Goal: Task Accomplishment & Management: Use online tool/utility

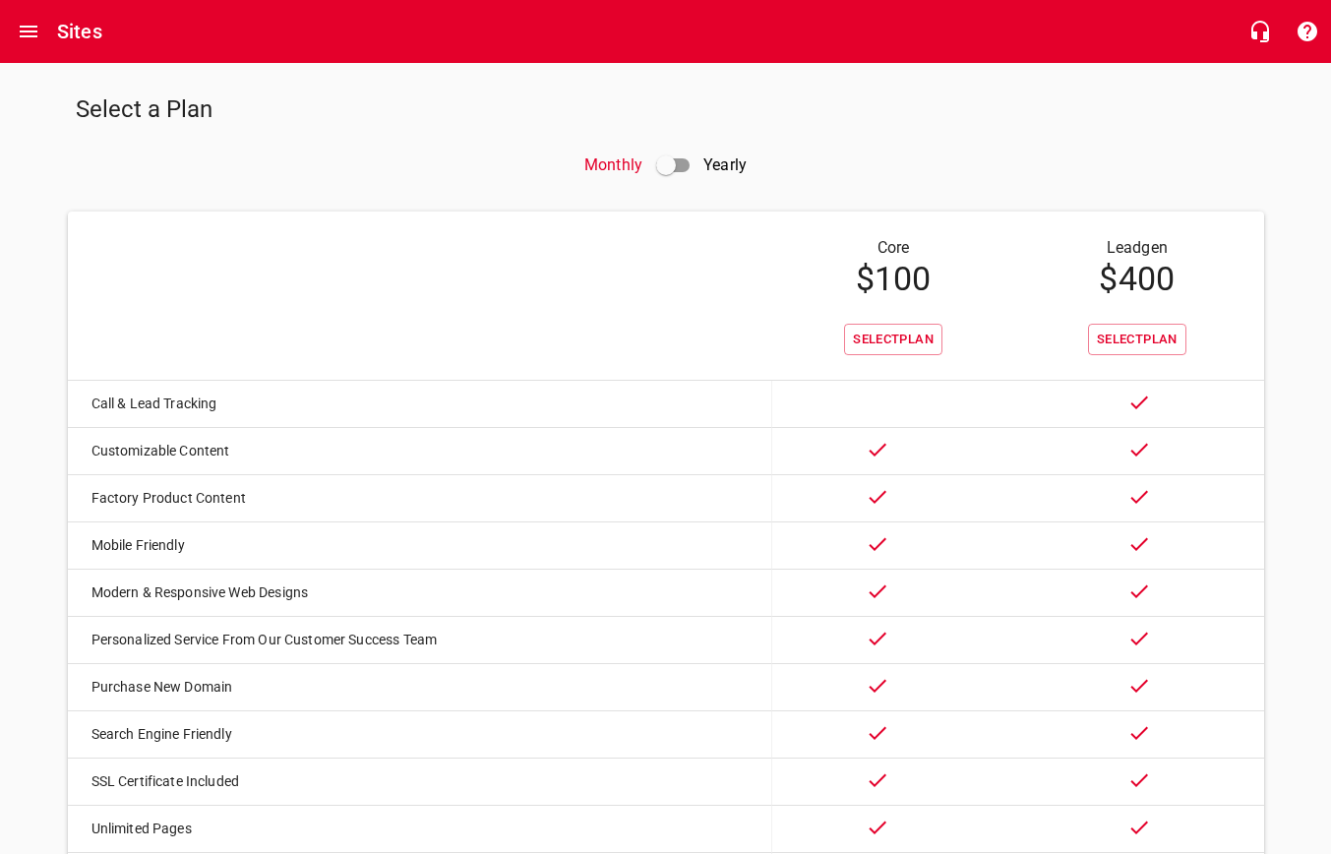
click at [668, 163] on input "checkbox" at bounding box center [666, 165] width 47 height 47
checkbox input "true"
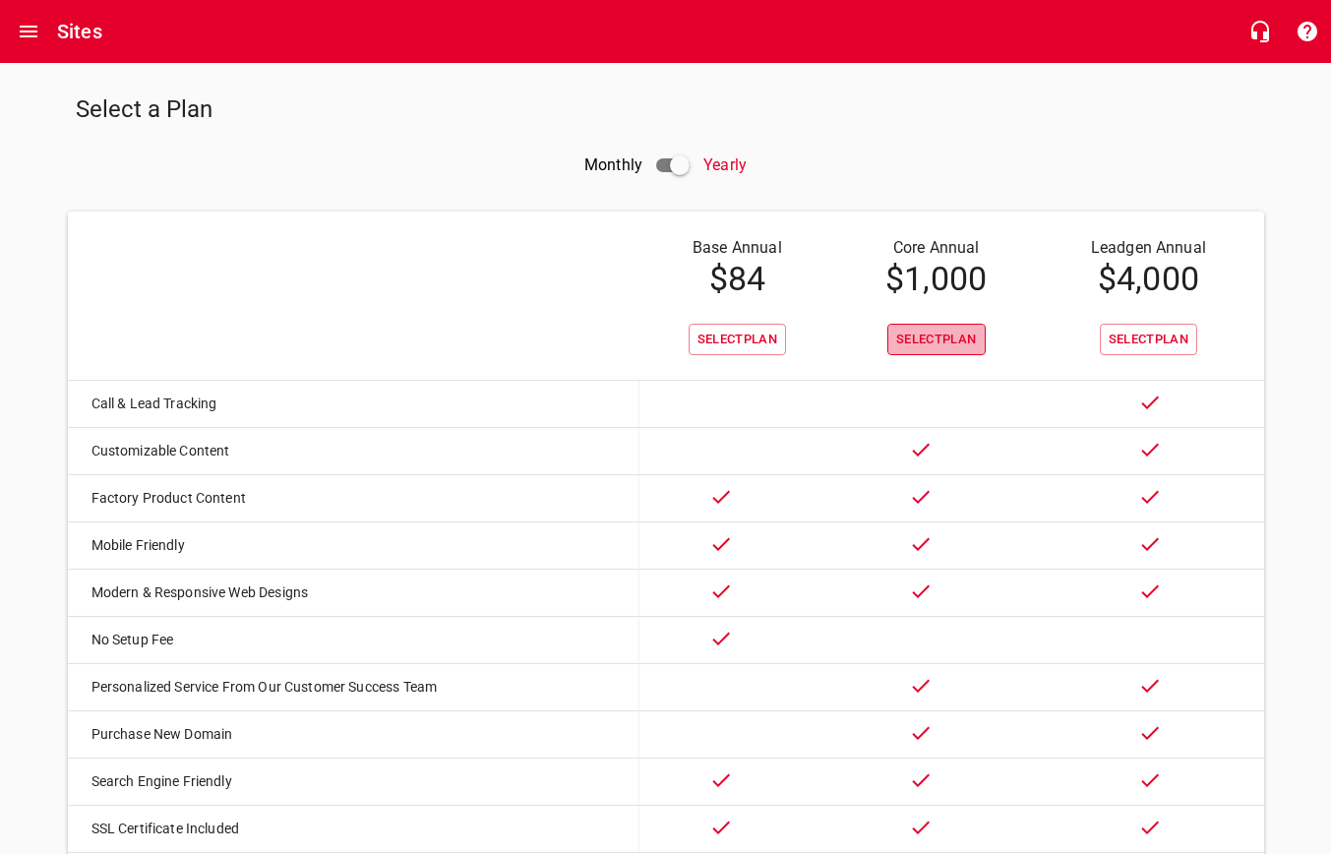
click at [930, 338] on span "Select Plan" at bounding box center [936, 340] width 81 height 23
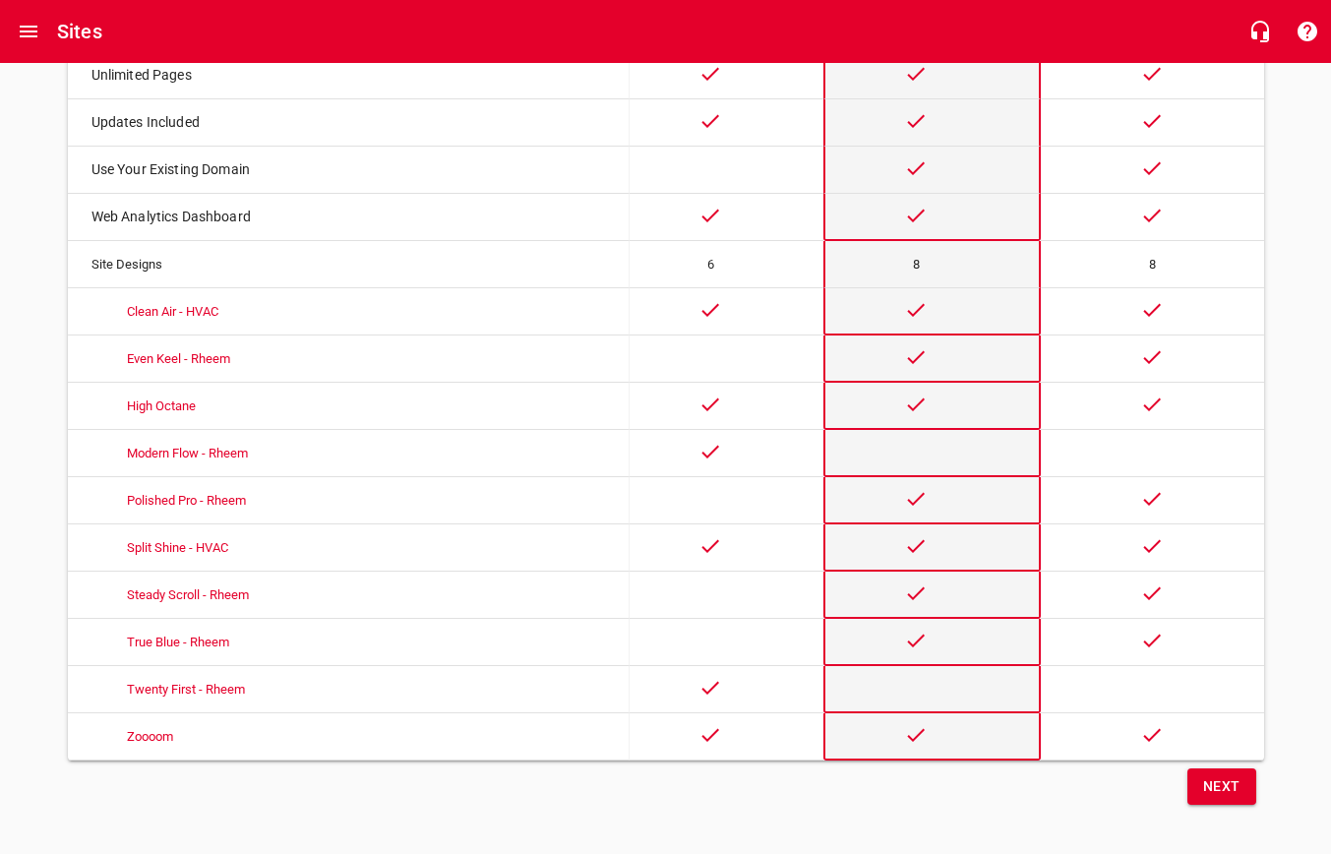
scroll to position [849, 0]
click at [1240, 790] on span "Next" at bounding box center [1221, 787] width 37 height 25
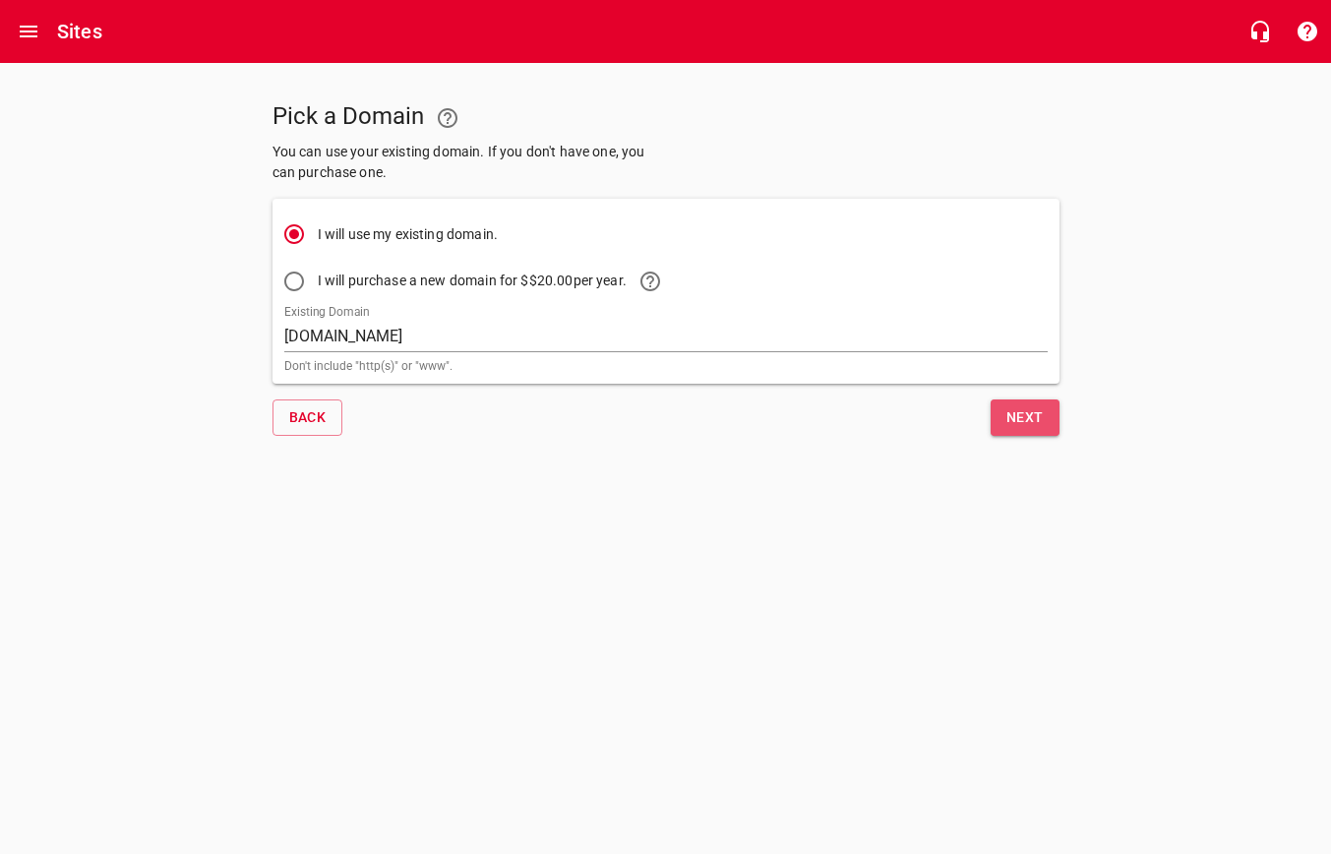
click at [1026, 420] on span "Next" at bounding box center [1025, 417] width 37 height 25
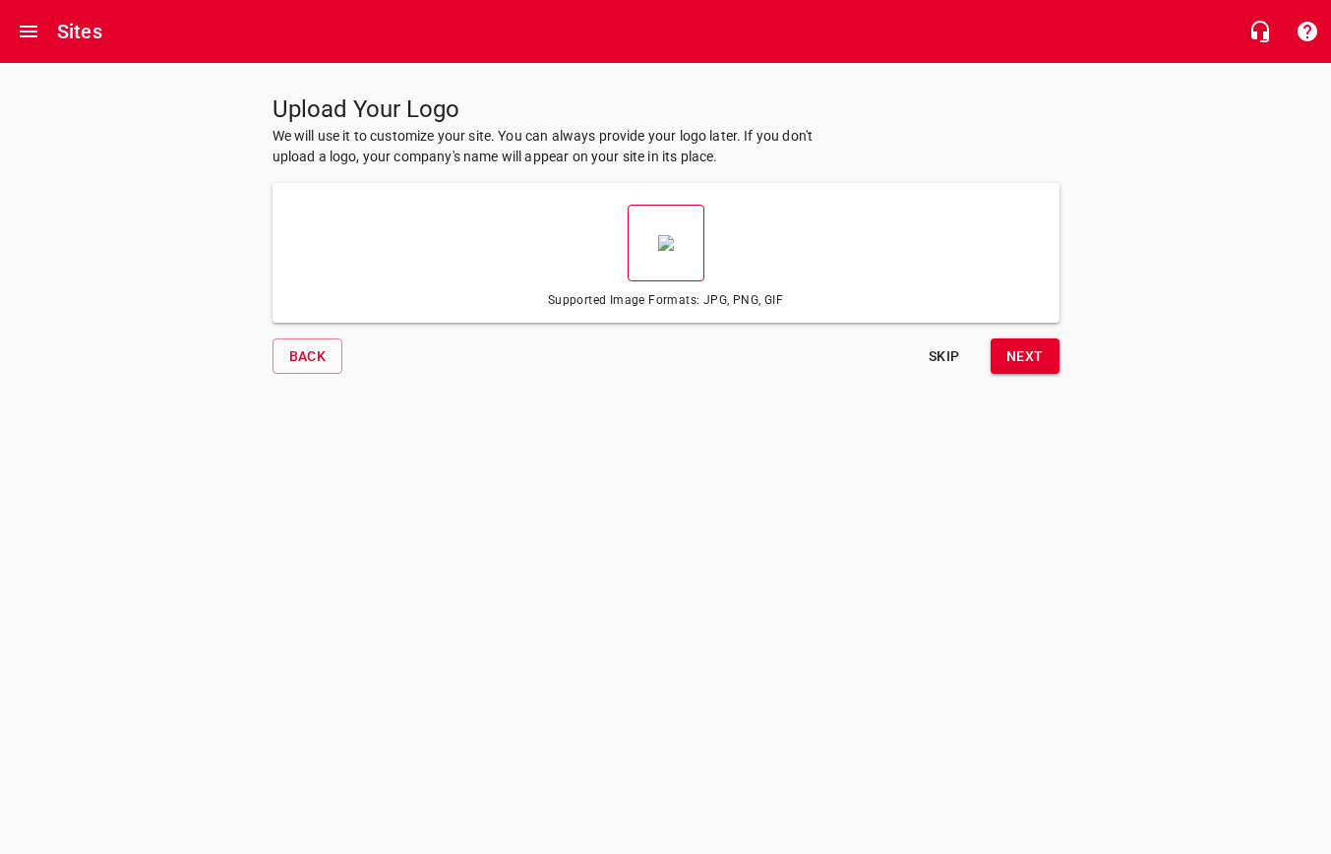
click at [663, 262] on span at bounding box center [666, 243] width 77 height 77
click at [0, 0] on input "file" at bounding box center [0, 0] width 0 height 0
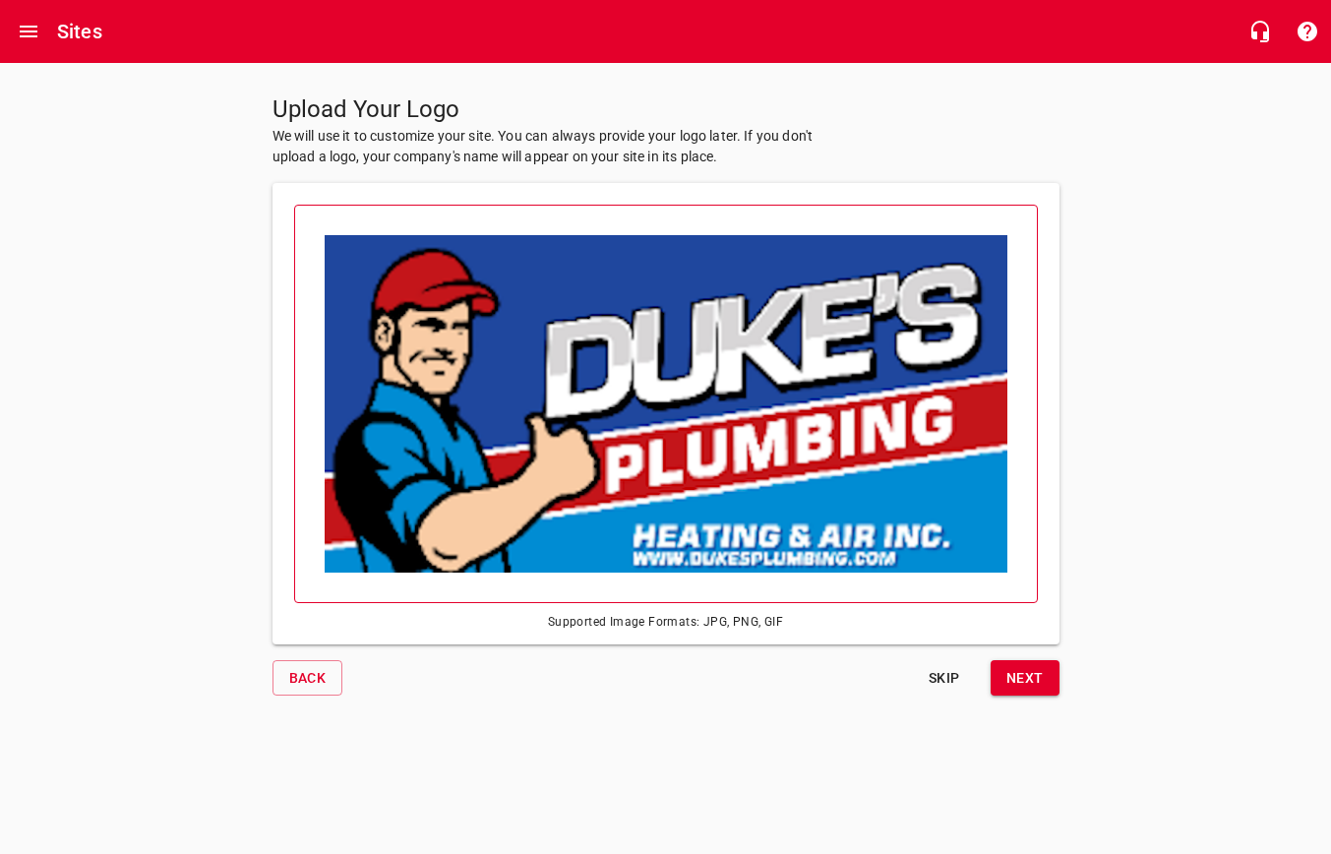
click at [837, 532] on img at bounding box center [666, 403] width 683 height 337
click at [0, 0] on input "file" at bounding box center [0, 0] width 0 height 0
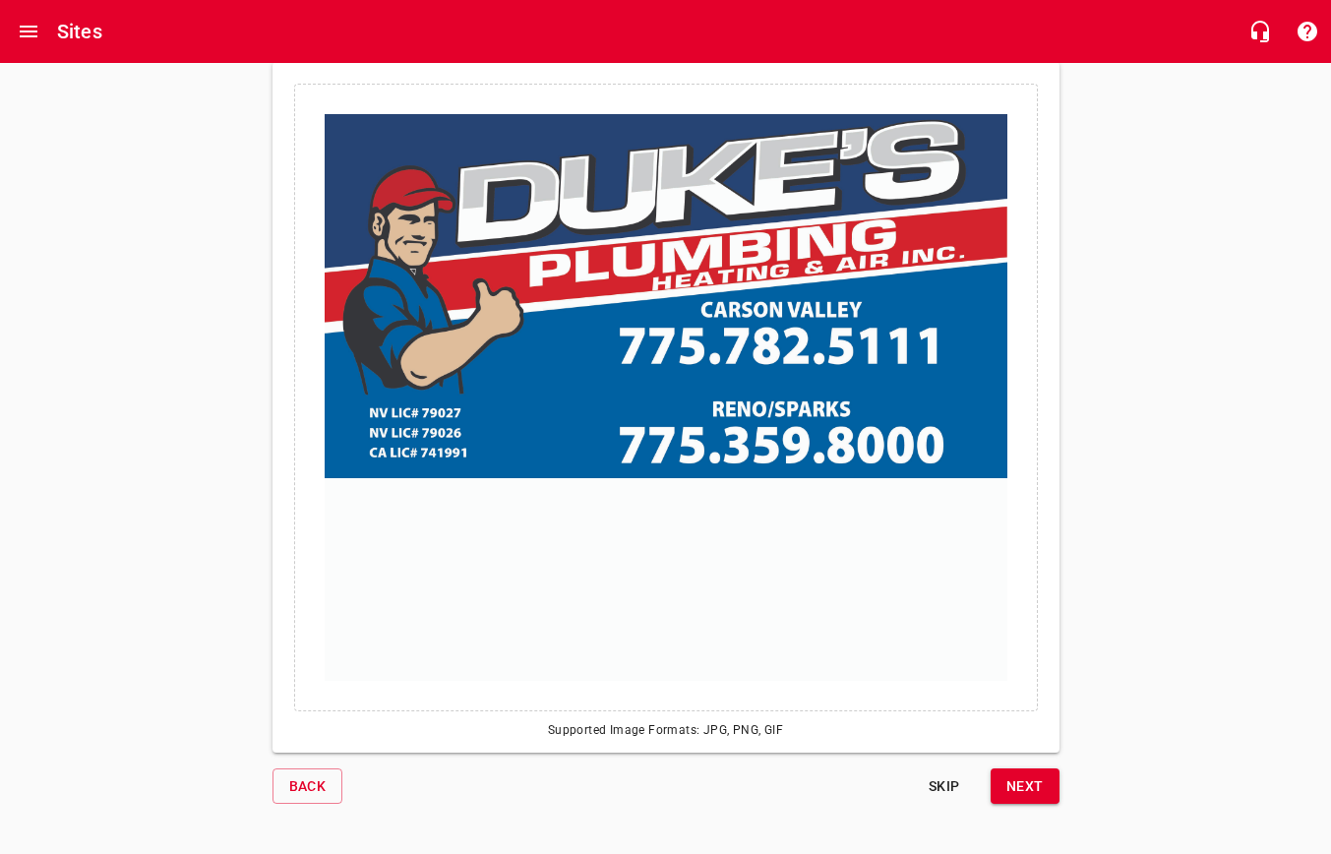
scroll to position [120, 0]
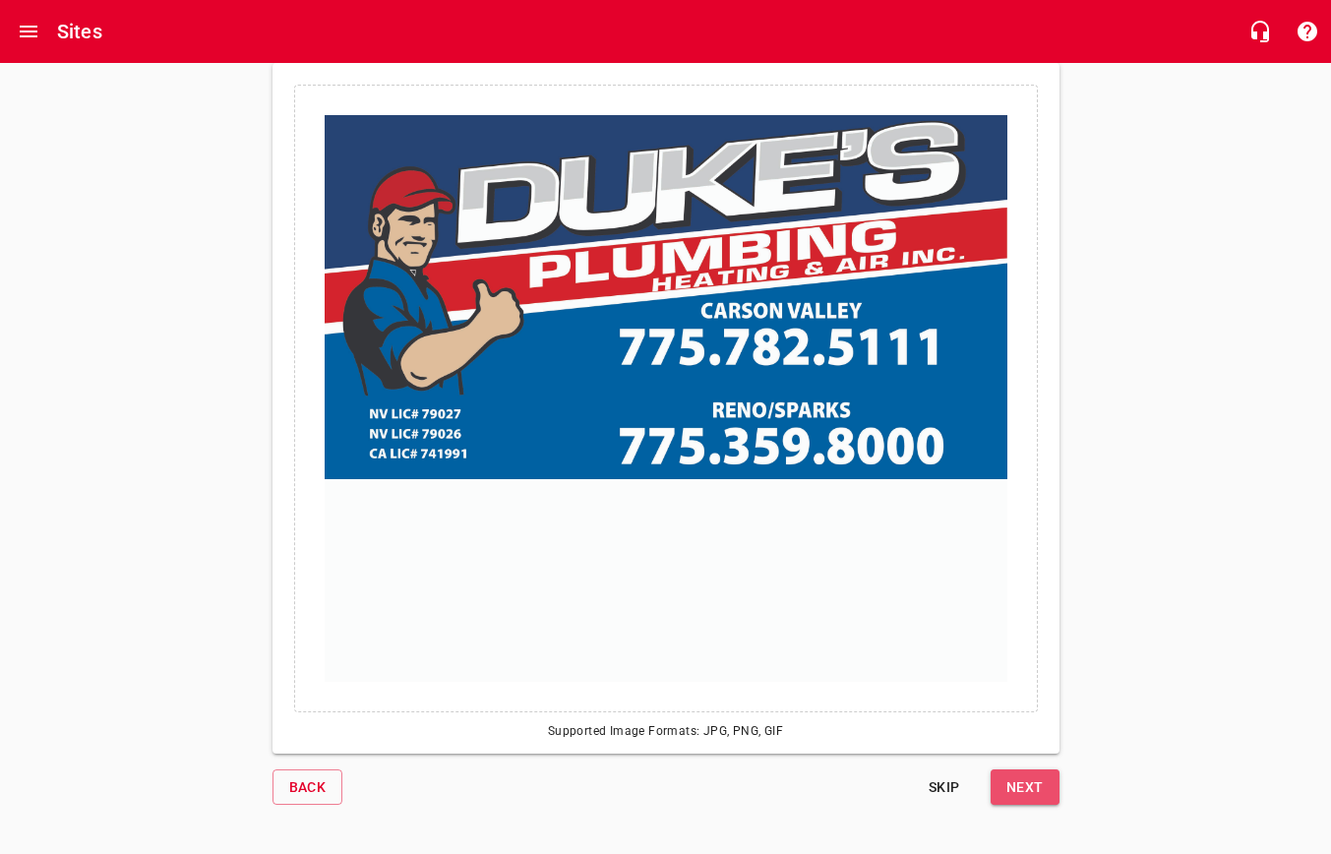
click at [1039, 786] on span "Next" at bounding box center [1025, 787] width 37 height 25
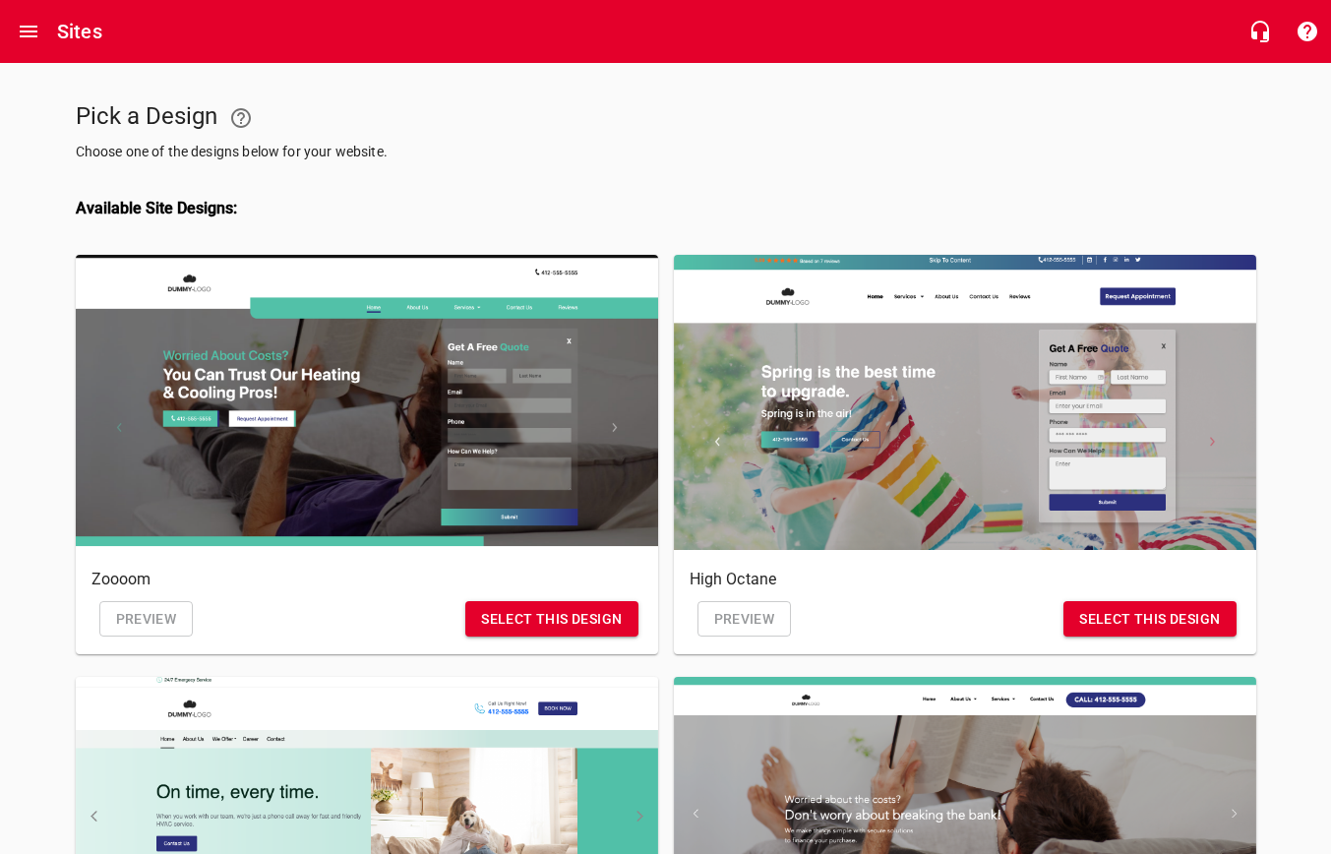
click at [660, 123] on div "Pick a Design Choose one of the designs below for your website." at bounding box center [367, 129] width 598 height 84
